Goal: Transaction & Acquisition: Book appointment/travel/reservation

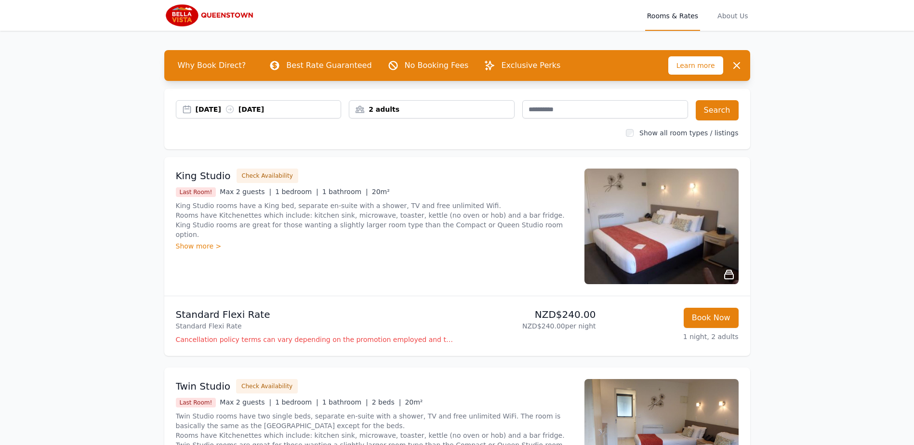
click at [213, 108] on div "[DATE] [DATE]" at bounding box center [268, 110] width 145 height 10
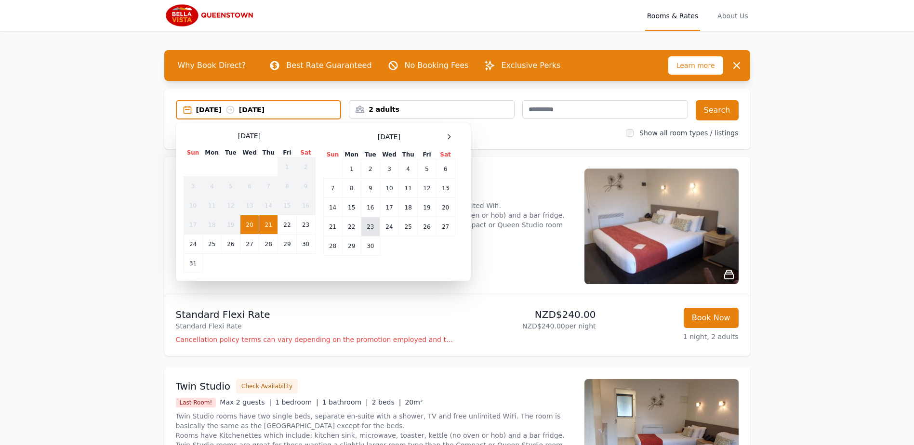
click at [371, 224] on td "23" at bounding box center [370, 226] width 19 height 19
click at [346, 247] on td "29" at bounding box center [351, 246] width 19 height 19
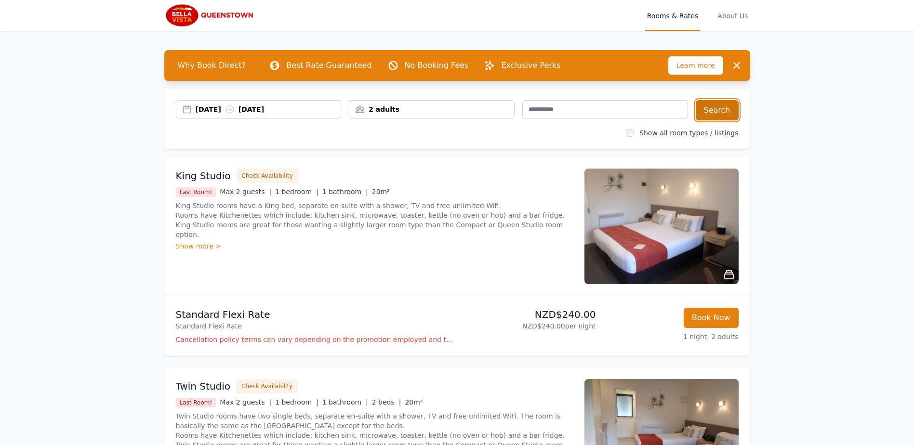
click at [729, 109] on button "Search" at bounding box center [717, 110] width 43 height 20
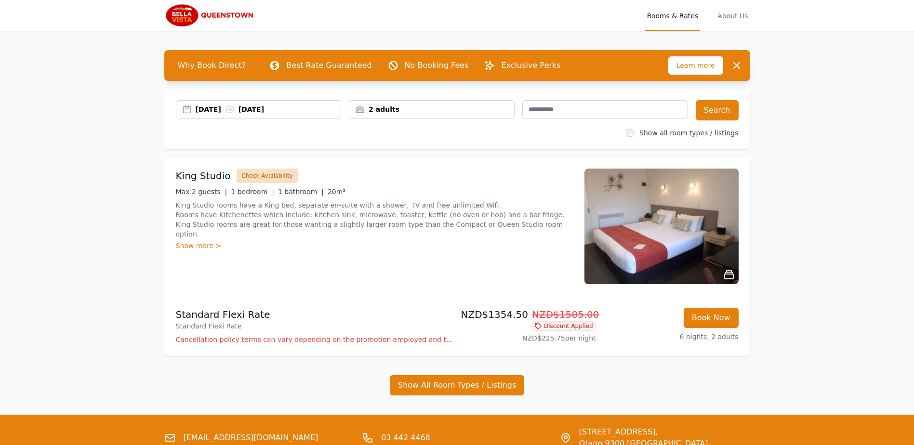
click at [264, 176] on button "Check Availability" at bounding box center [268, 176] width 62 height 14
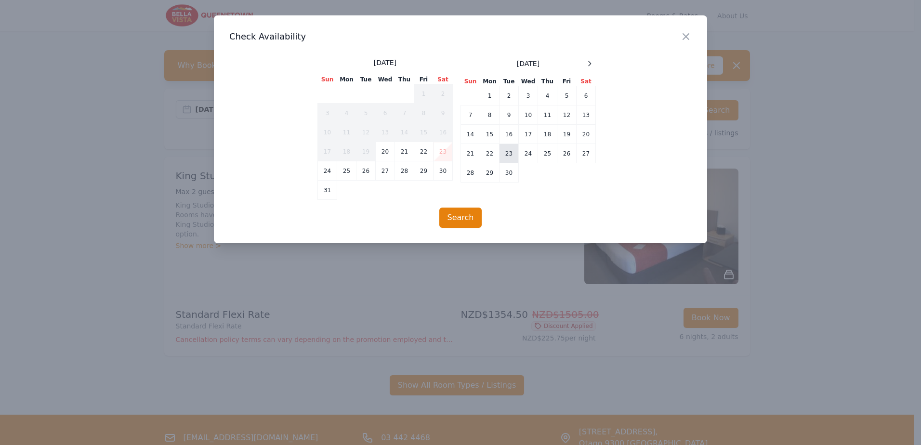
click at [509, 155] on td "23" at bounding box center [509, 153] width 19 height 19
click at [494, 171] on td "29" at bounding box center [489, 172] width 19 height 19
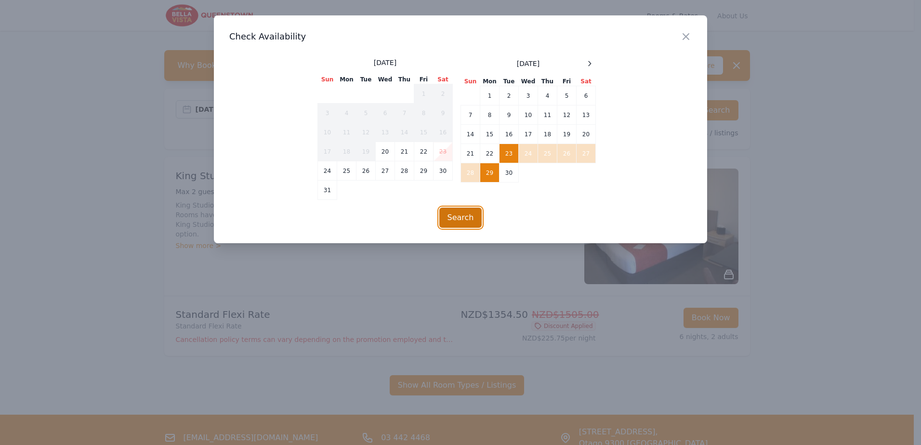
click at [458, 221] on button "Search" at bounding box center [460, 218] width 43 height 20
